Goal: Task Accomplishment & Management: Complete application form

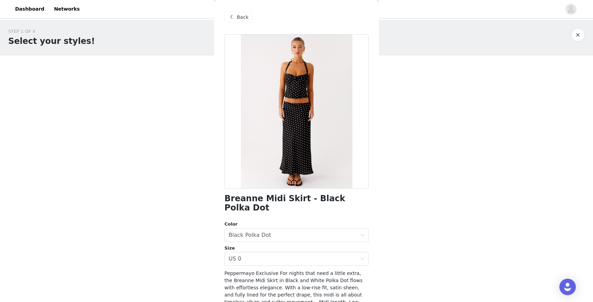
click at [238, 19] on span "Back" at bounding box center [243, 17] width 12 height 7
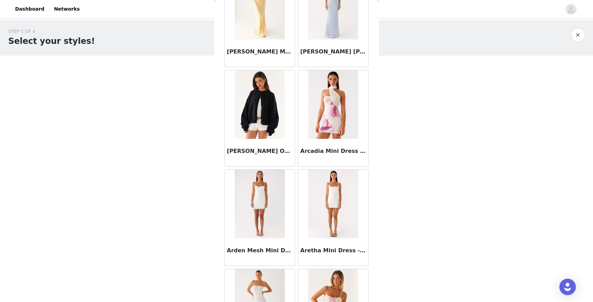
scroll to position [179, 0]
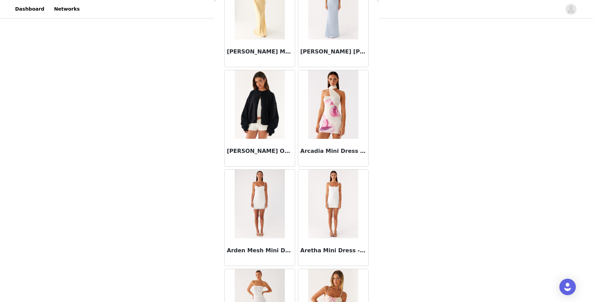
click at [269, 113] on img at bounding box center [260, 104] width 50 height 69
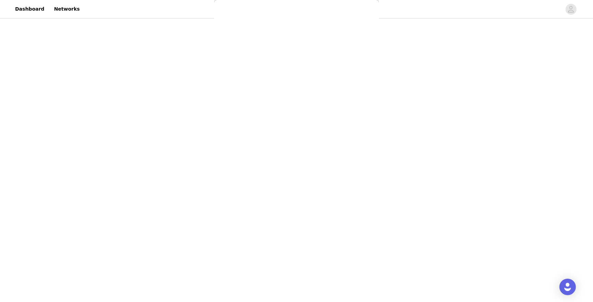
scroll to position [52, 0]
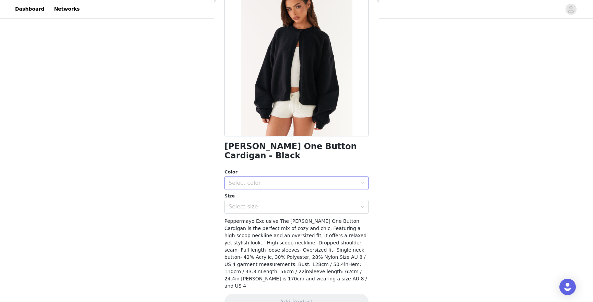
click at [275, 180] on div "Select color" at bounding box center [292, 183] width 128 height 7
click at [270, 189] on li "Black" at bounding box center [296, 189] width 144 height 11
click at [259, 203] on div "Select size" at bounding box center [292, 206] width 128 height 7
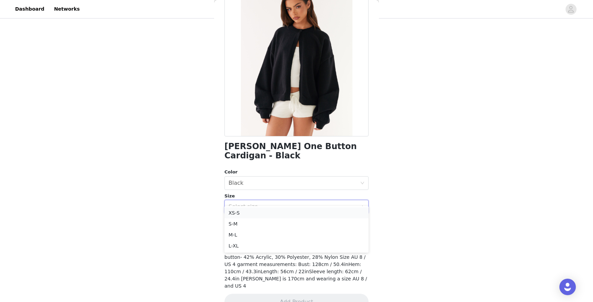
click at [248, 214] on li "XS-S" at bounding box center [296, 213] width 144 height 11
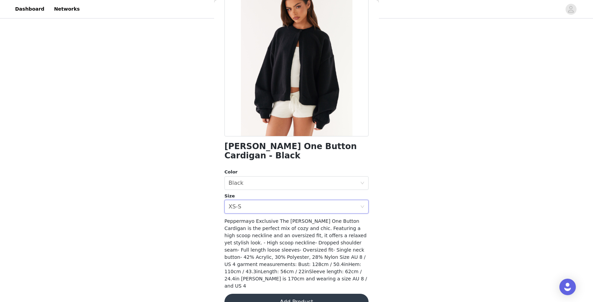
click at [261, 294] on button "Add Product" at bounding box center [296, 302] width 144 height 16
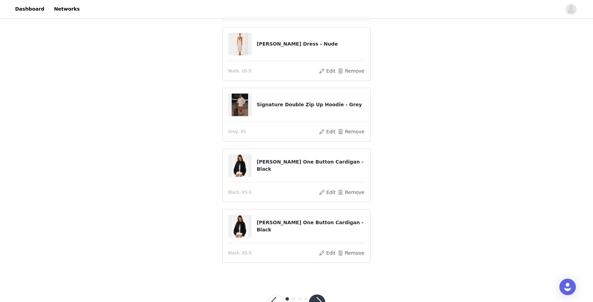
scroll to position [170, 0]
click at [345, 193] on button "Remove" at bounding box center [350, 193] width 27 height 8
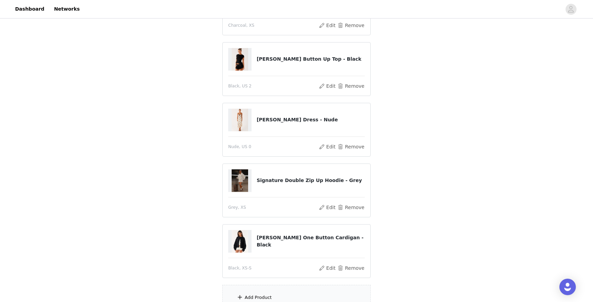
scroll to position [124, 0]
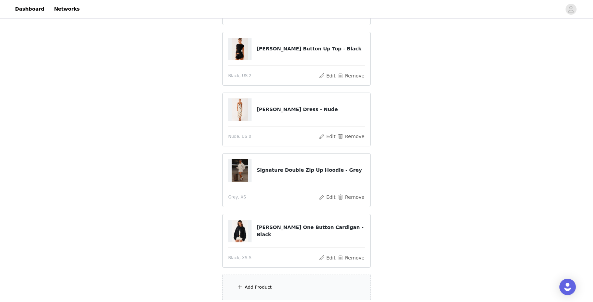
click at [272, 284] on div "Add Product" at bounding box center [296, 288] width 148 height 26
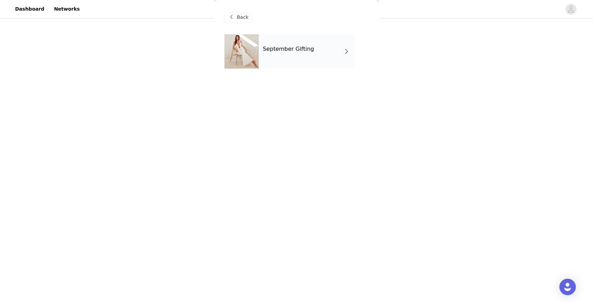
click at [299, 57] on div "September Gifting" at bounding box center [306, 51] width 95 height 34
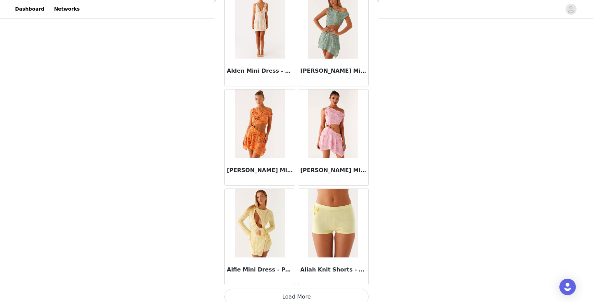
scroll to position [748, 0]
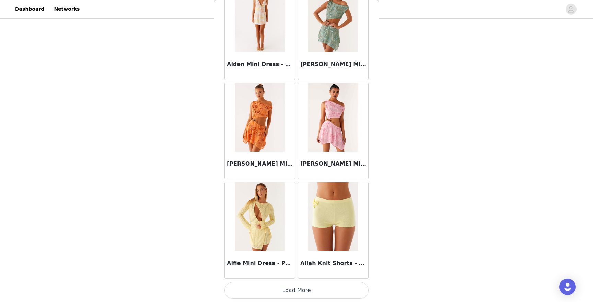
click at [283, 293] on button "Load More" at bounding box center [296, 290] width 144 height 16
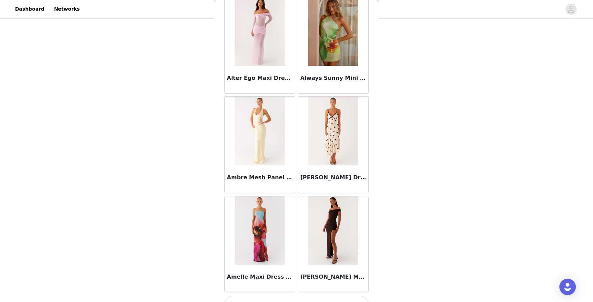
scroll to position [1742, 0]
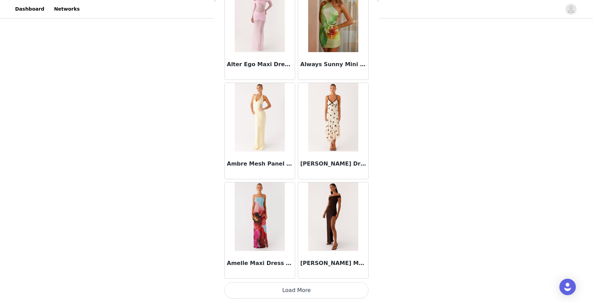
click at [298, 293] on button "Load More" at bounding box center [296, 290] width 144 height 16
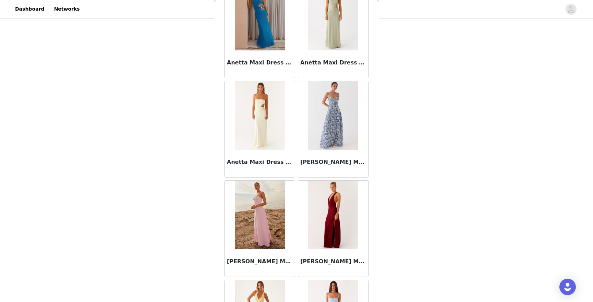
scroll to position [2737, 0]
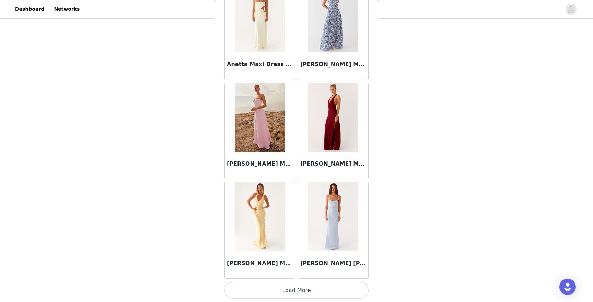
click at [284, 292] on button "Load More" at bounding box center [296, 290] width 144 height 16
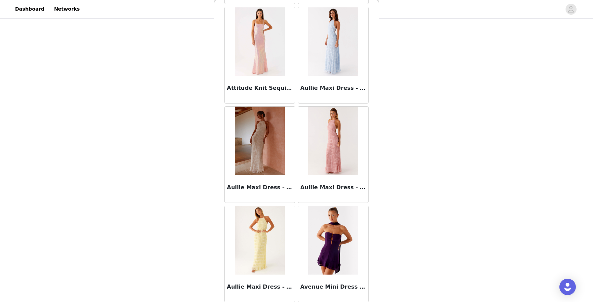
scroll to position [3732, 0]
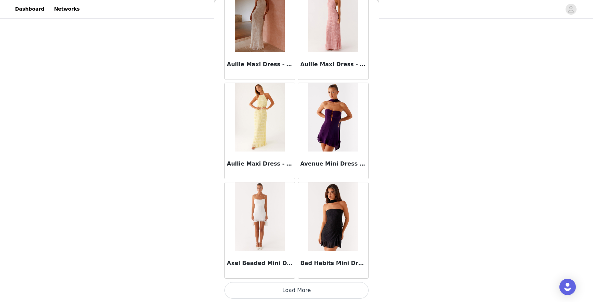
click at [299, 290] on button "Load More" at bounding box center [296, 290] width 144 height 16
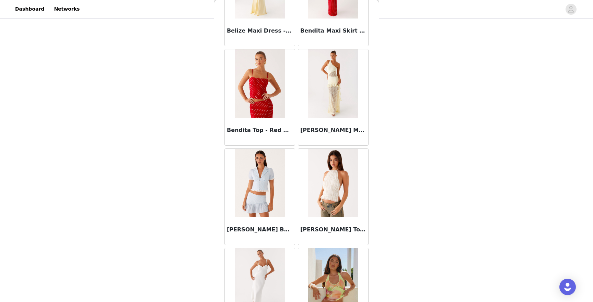
scroll to position [4727, 0]
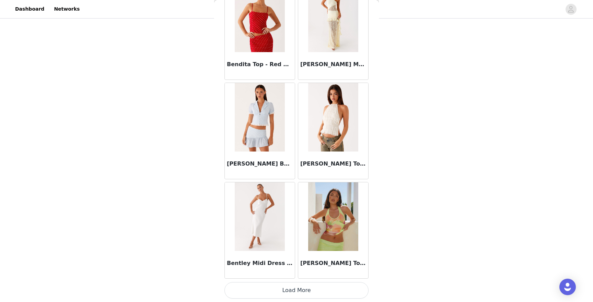
click at [280, 290] on button "Load More" at bounding box center [296, 290] width 144 height 16
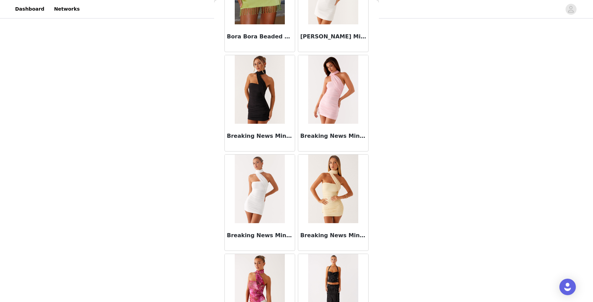
scroll to position [5722, 0]
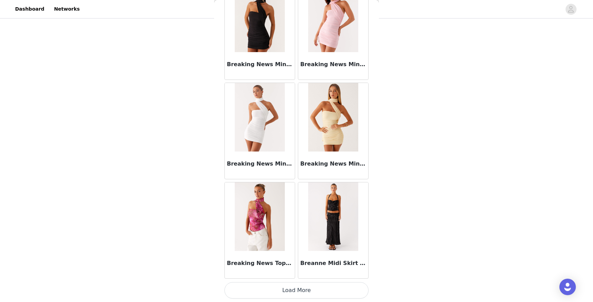
click at [305, 287] on button "Load More" at bounding box center [296, 290] width 144 height 16
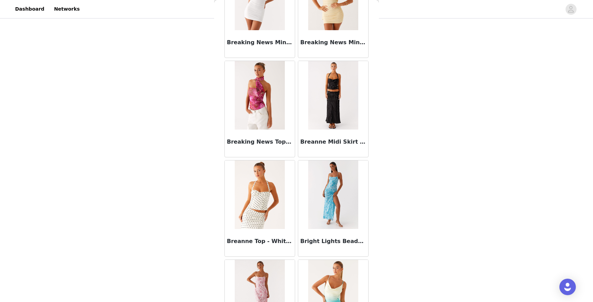
scroll to position [5844, 0]
click at [325, 128] on img at bounding box center [333, 94] width 50 height 69
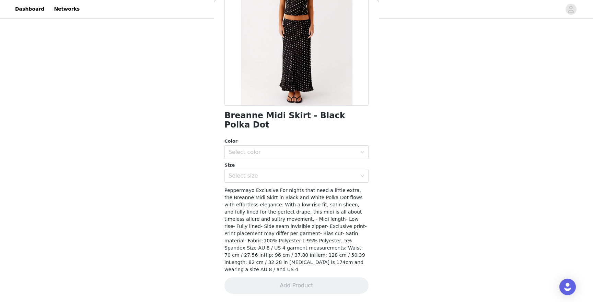
scroll to position [67, 0]
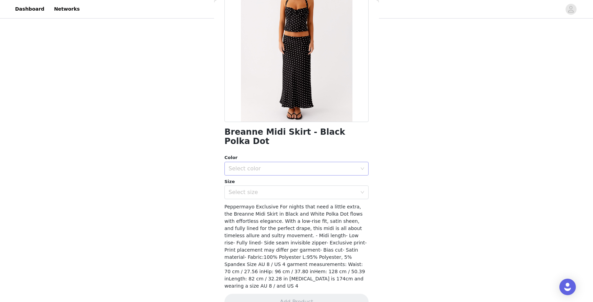
click at [275, 165] on div "Select color" at bounding box center [292, 168] width 128 height 7
click at [258, 171] on li "Black Polka Dot" at bounding box center [296, 174] width 144 height 11
click at [251, 189] on div "Select size" at bounding box center [292, 192] width 128 height 7
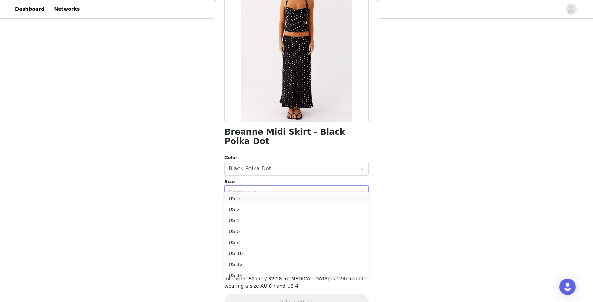
click at [244, 197] on li "US 0" at bounding box center [296, 198] width 144 height 11
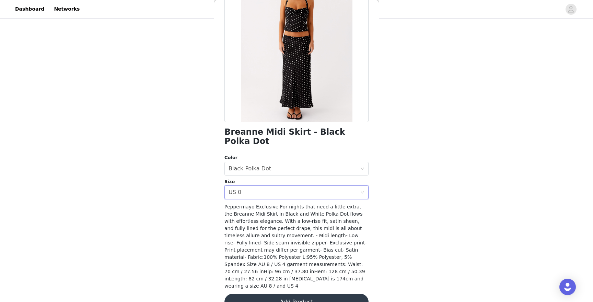
click at [260, 294] on button "Add Product" at bounding box center [296, 302] width 144 height 16
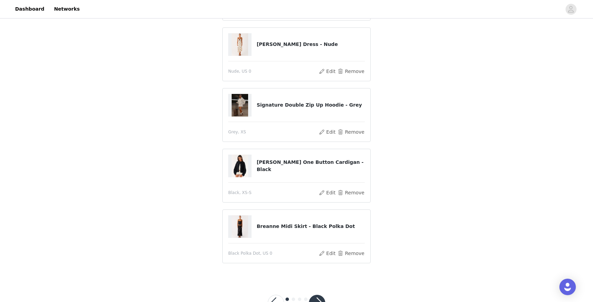
scroll to position [196, 0]
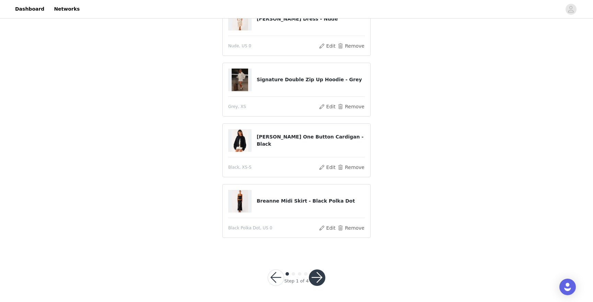
click at [315, 279] on button "button" at bounding box center [317, 278] width 16 height 16
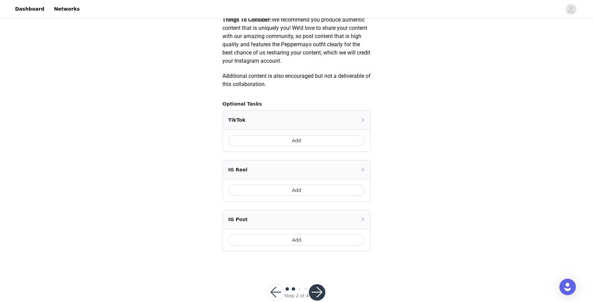
scroll to position [366, 0]
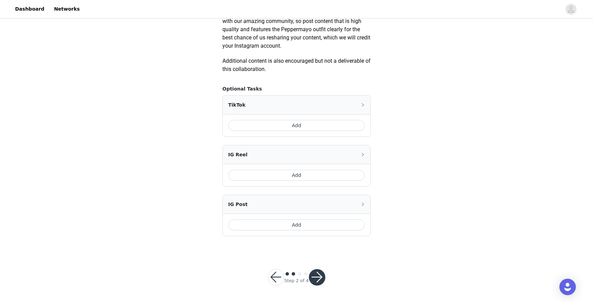
click at [268, 225] on button "Add" at bounding box center [296, 225] width 137 height 11
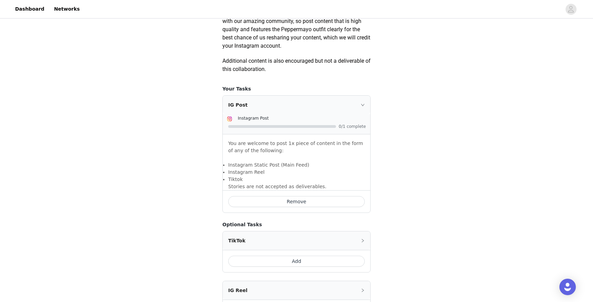
scroll to position [452, 0]
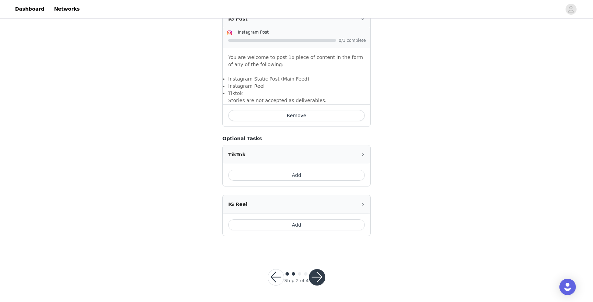
click at [313, 269] on div "Step 2 of 4" at bounding box center [296, 277] width 74 height 33
click at [316, 274] on button "button" at bounding box center [317, 277] width 16 height 16
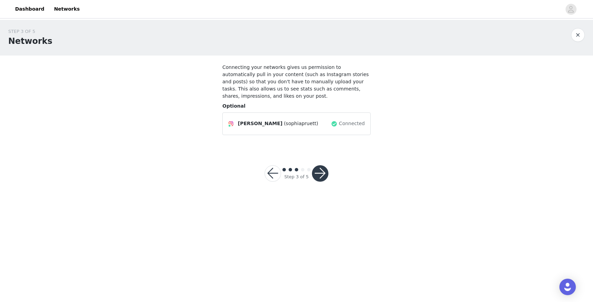
click at [319, 174] on button "button" at bounding box center [320, 173] width 16 height 16
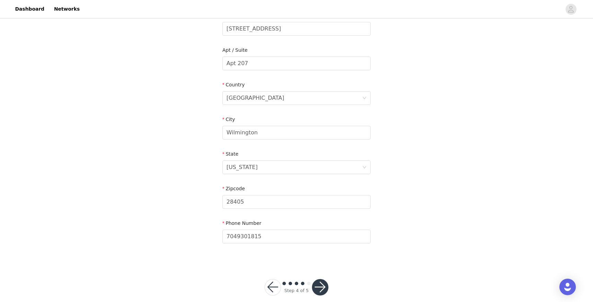
scroll to position [165, 0]
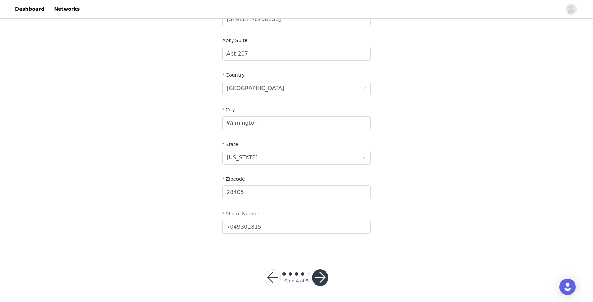
click at [318, 275] on button "button" at bounding box center [320, 278] width 16 height 16
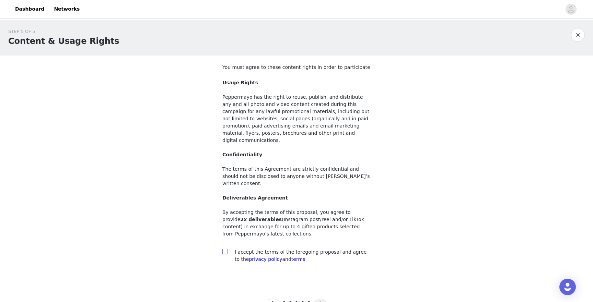
click at [224, 249] on input "checkbox" at bounding box center [224, 251] width 5 height 5
checkbox input "true"
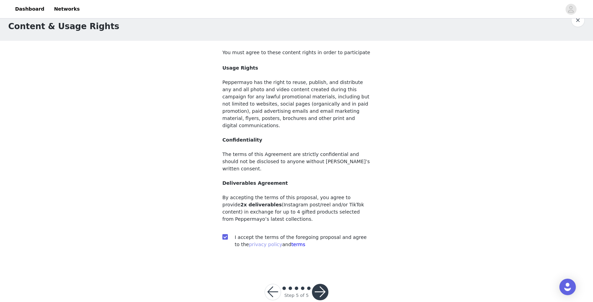
scroll to position [14, 0]
click at [324, 285] on button "button" at bounding box center [320, 293] width 16 height 16
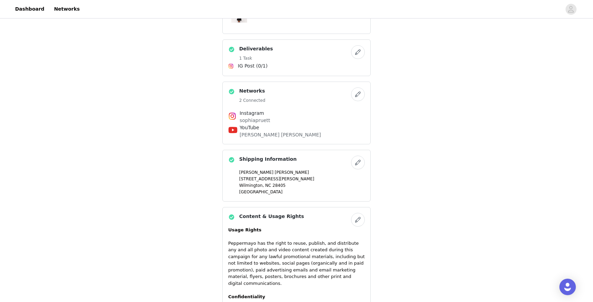
scroll to position [603, 0]
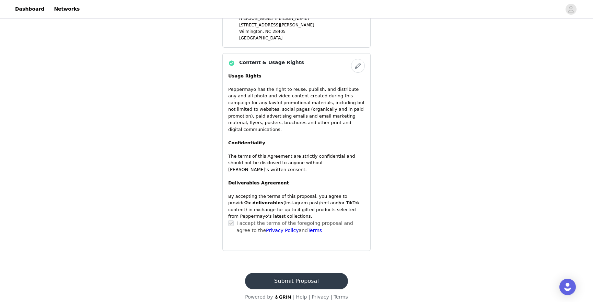
click at [300, 273] on button "Submit Proposal" at bounding box center [296, 281] width 103 height 16
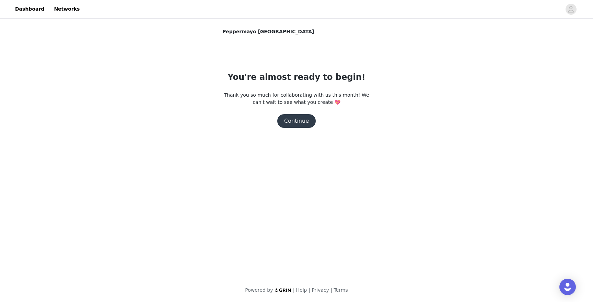
scroll to position [0, 0]
click at [289, 122] on button "Continue" at bounding box center [296, 121] width 38 height 14
